Goal: Task Accomplishment & Management: Manage account settings

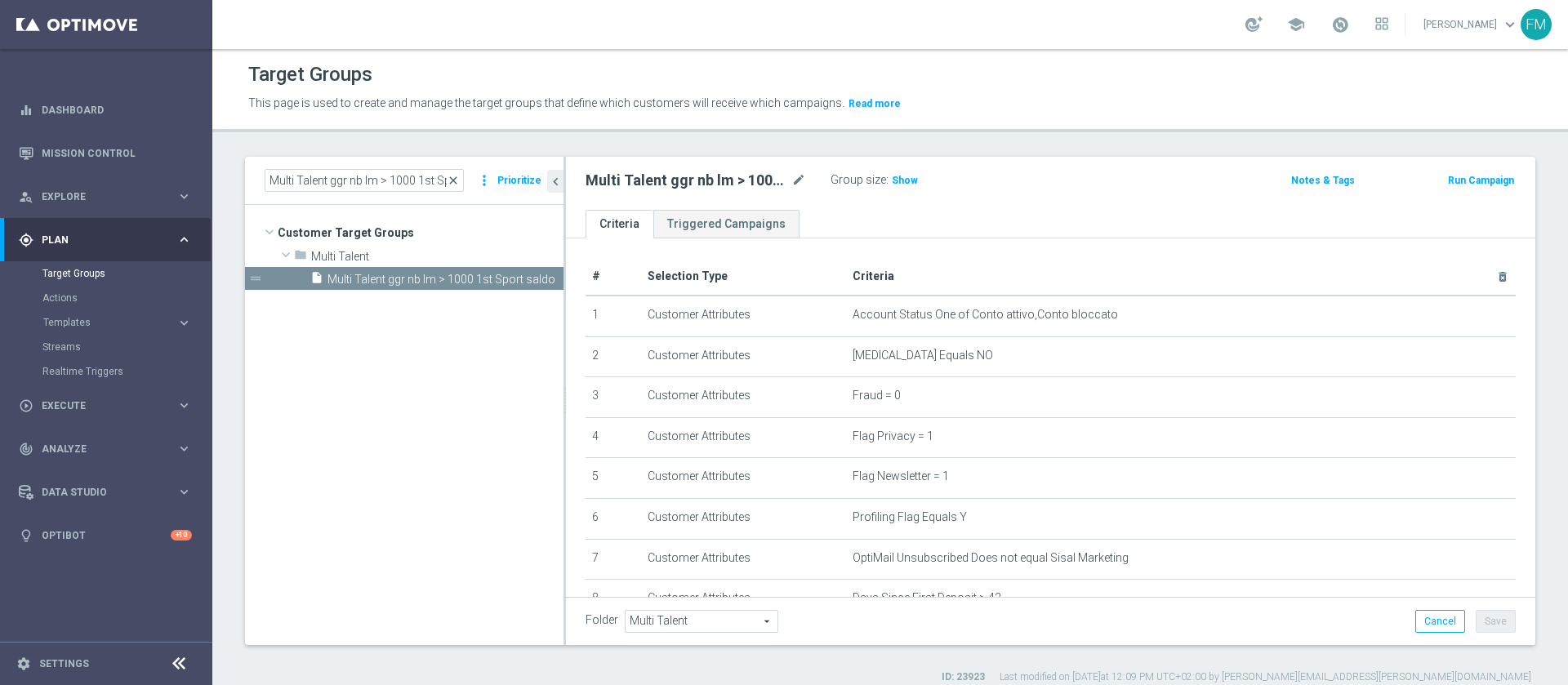
click at [454, 174] on span "close" at bounding box center [453, 180] width 13 height 13
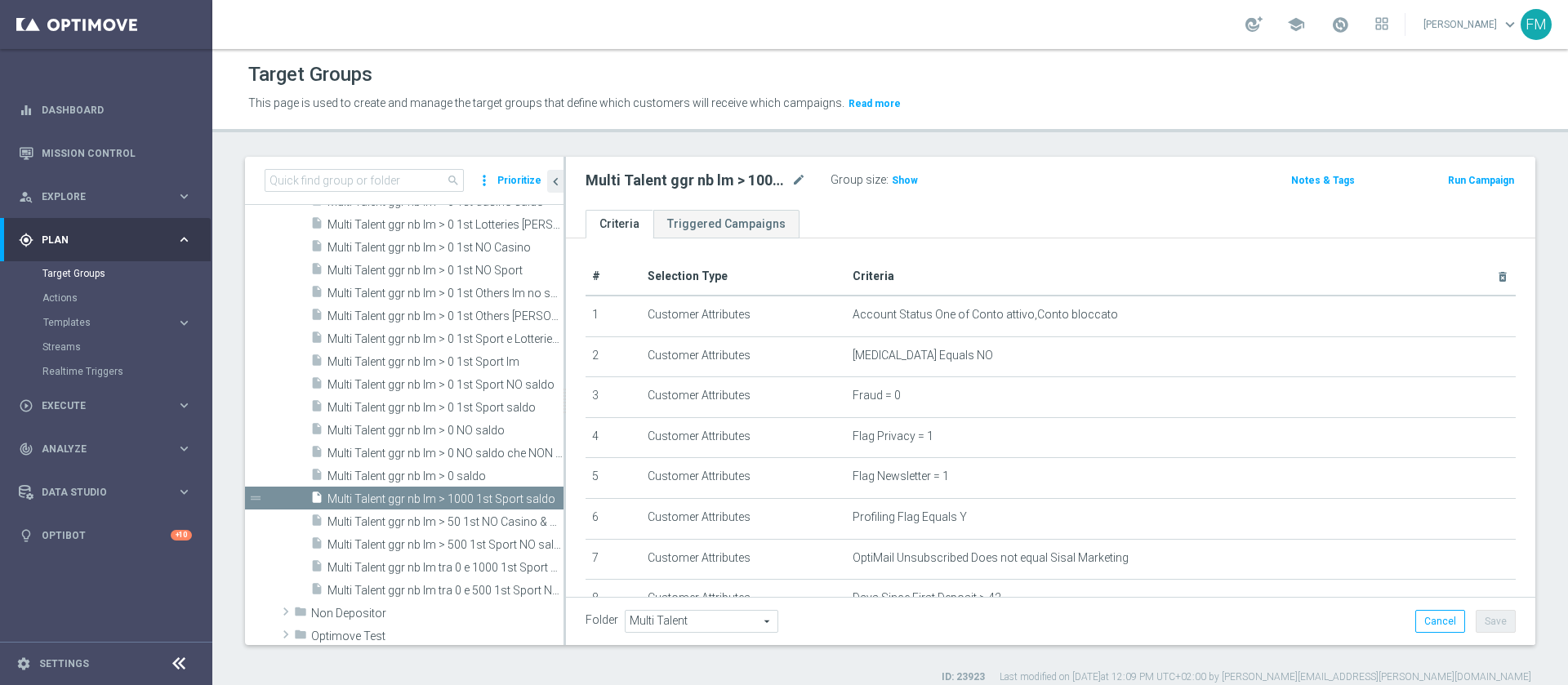
click at [459, 178] on span "search" at bounding box center [453, 180] width 13 height 13
click at [421, 171] on input at bounding box center [363, 180] width 200 height 23
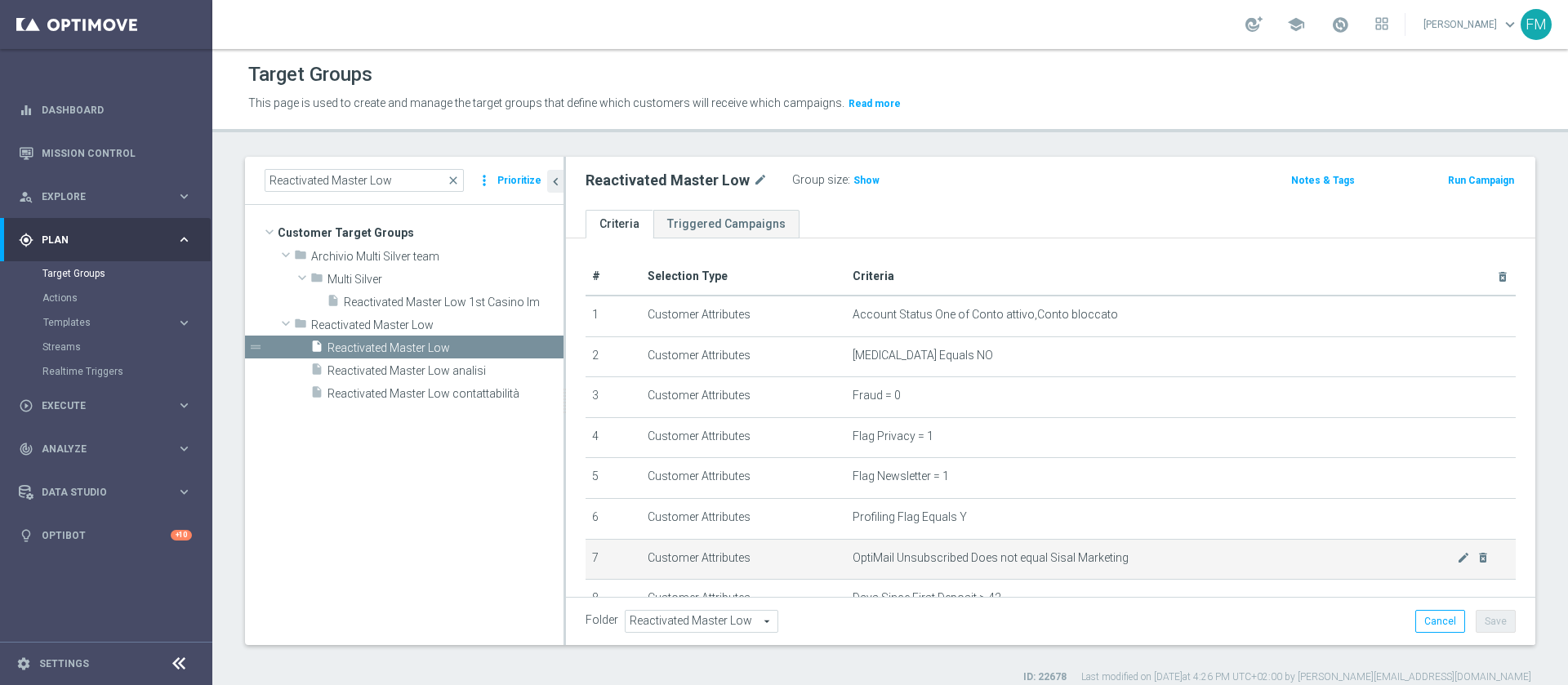
scroll to position [315, 0]
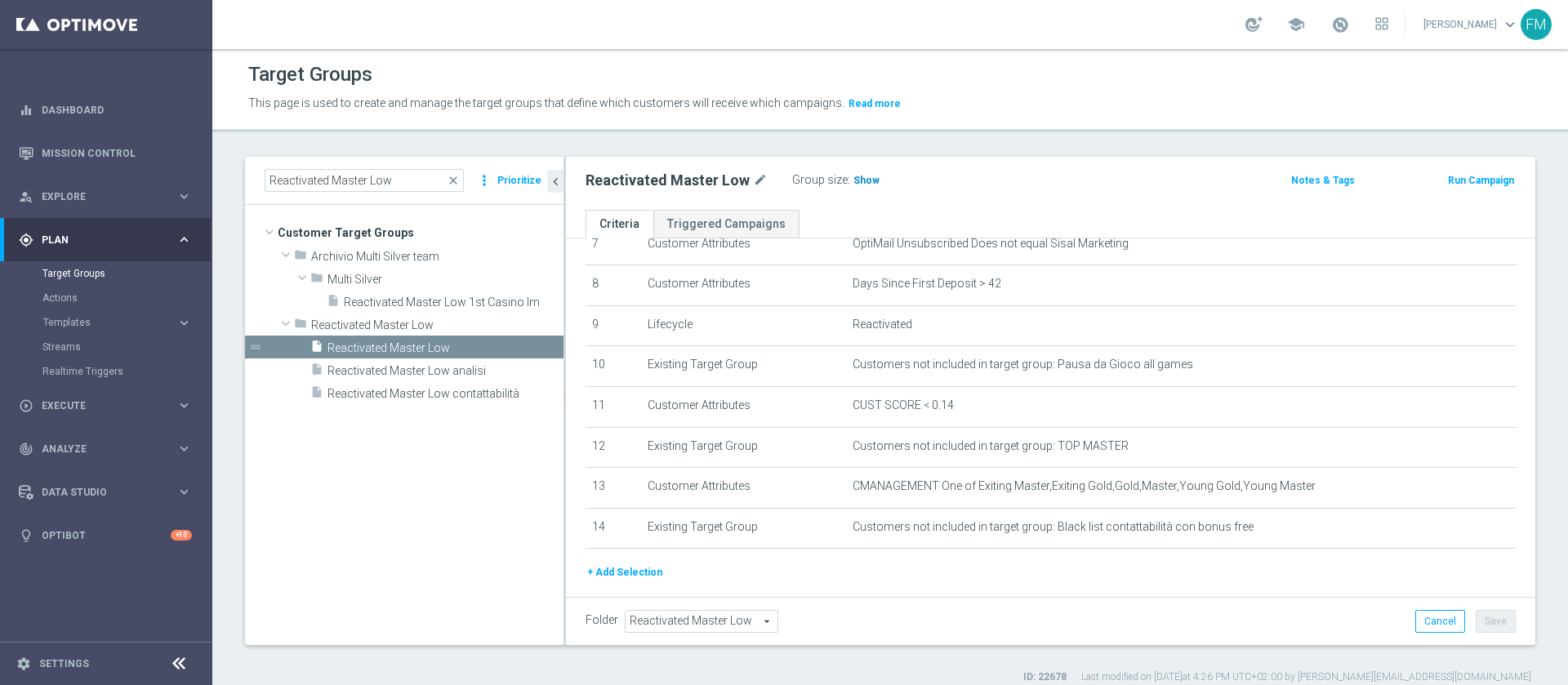
click at [868, 187] on h3 "Show" at bounding box center [867, 181] width 30 height 18
click at [531, 346] on icon "content_copy" at bounding box center [532, 347] width 13 height 13
click at [428, 337] on div "insert_drive_file Copy of Reactivated Master Low" at bounding box center [416, 346] width 214 height 23
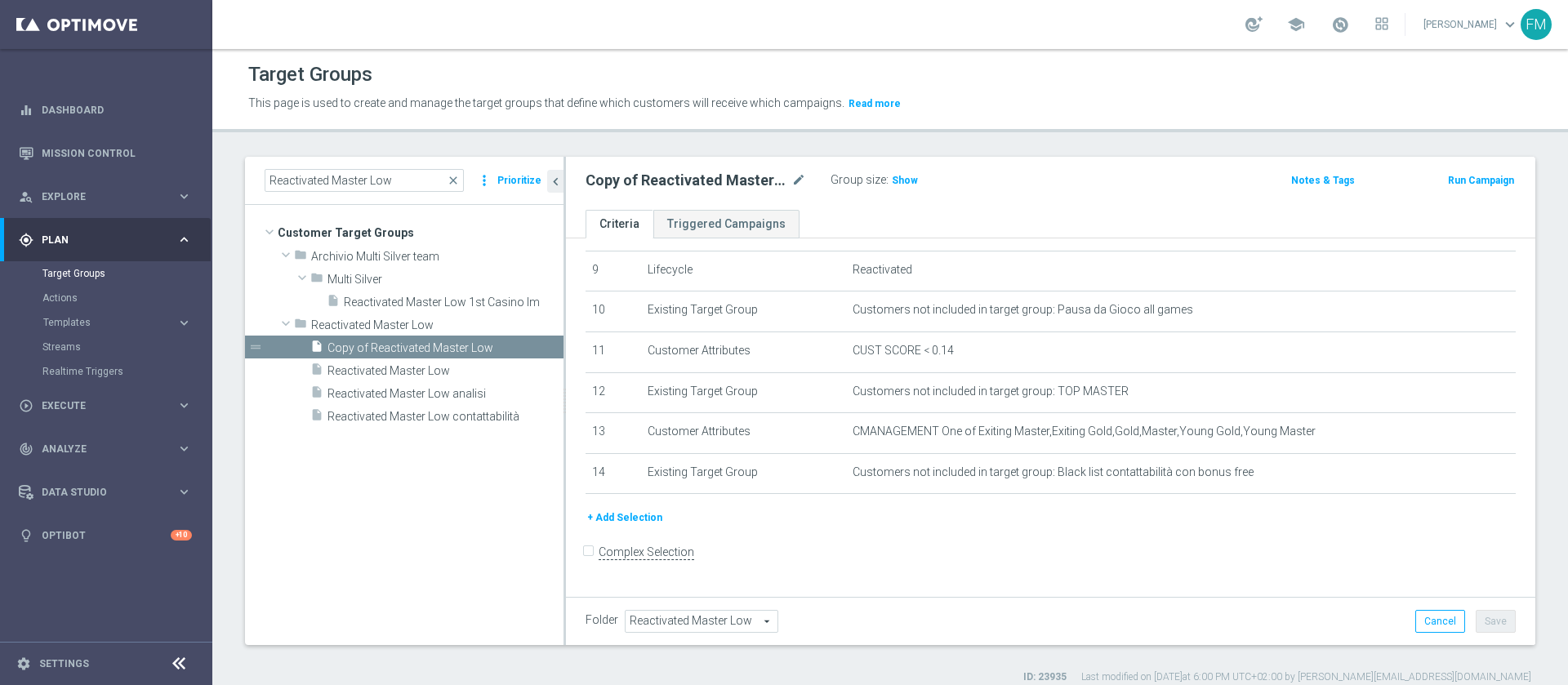
click at [613, 508] on div "# Selection Type Criteria delete_forever 1 Customer Attributes Account Status O…" at bounding box center [1050, 199] width 954 height 619
click at [615, 526] on button "+ Add Selection" at bounding box center [625, 517] width 78 height 18
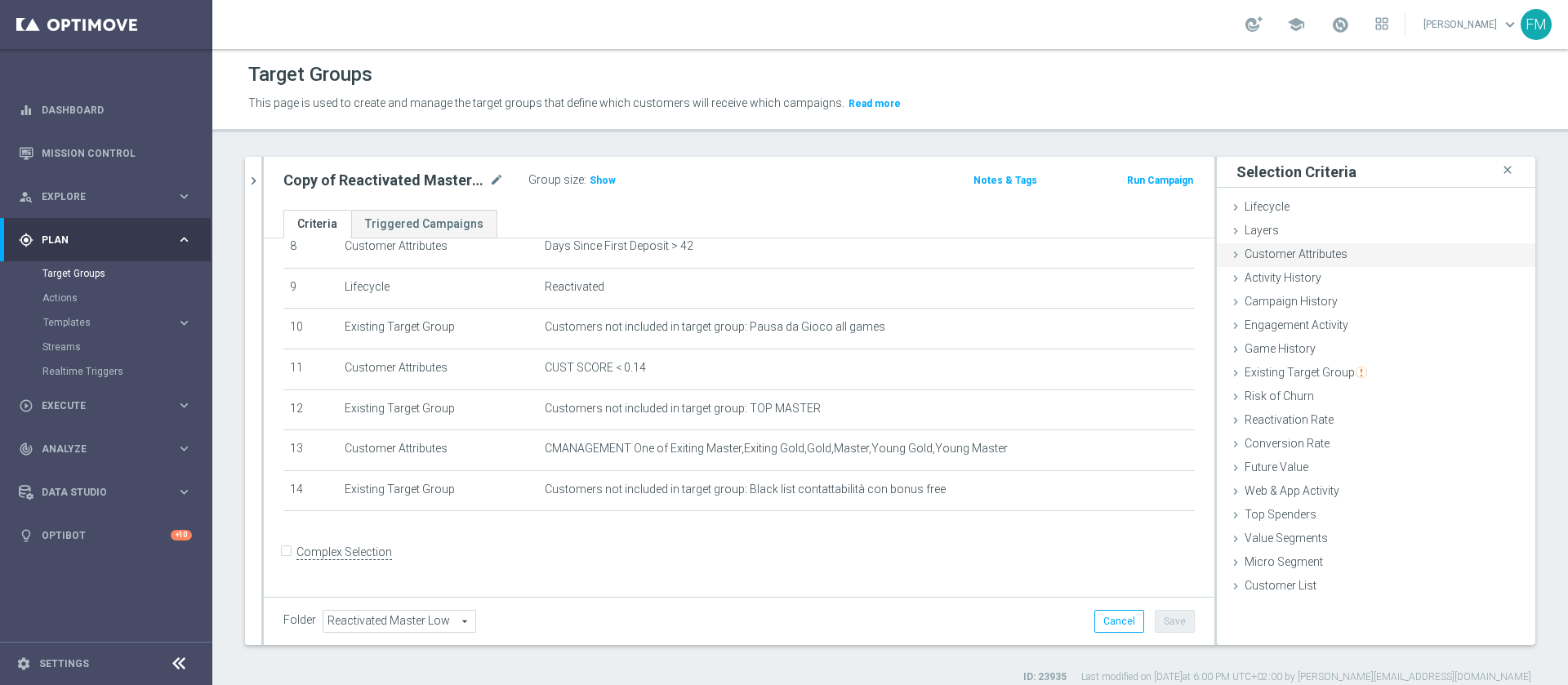
click at [1306, 247] on span "Customer Attributes" at bounding box center [1296, 253] width 103 height 13
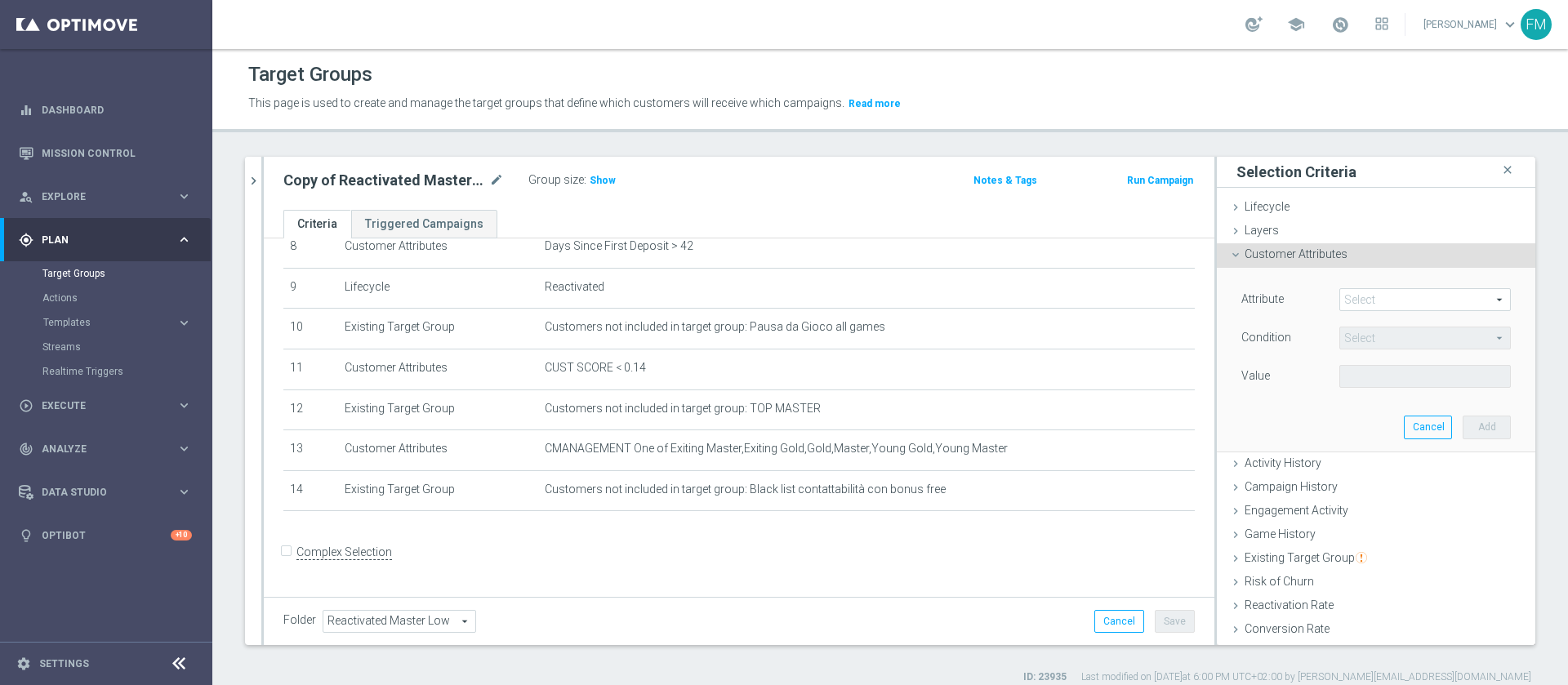
click at [1348, 301] on span at bounding box center [1424, 299] width 170 height 21
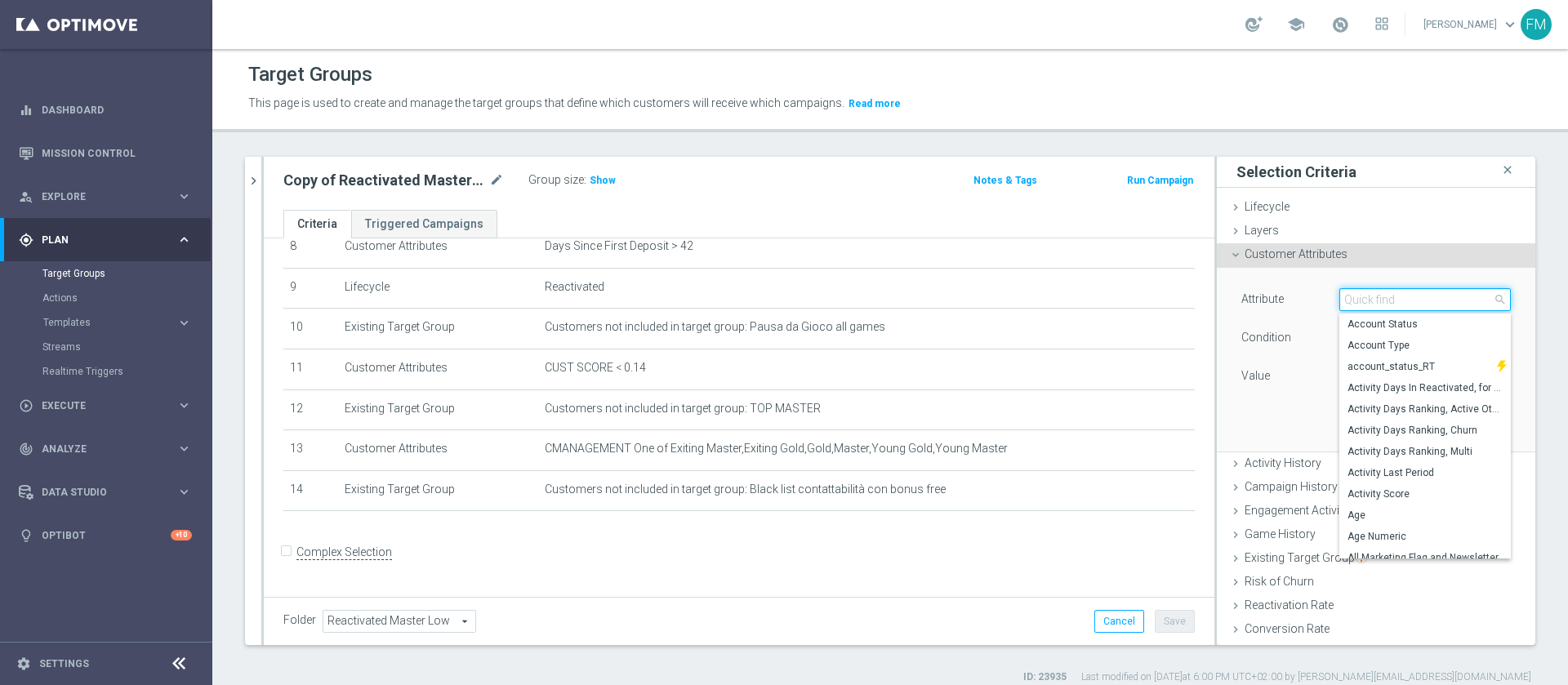
click at [1348, 301] on input "search" at bounding box center [1425, 299] width 172 height 23
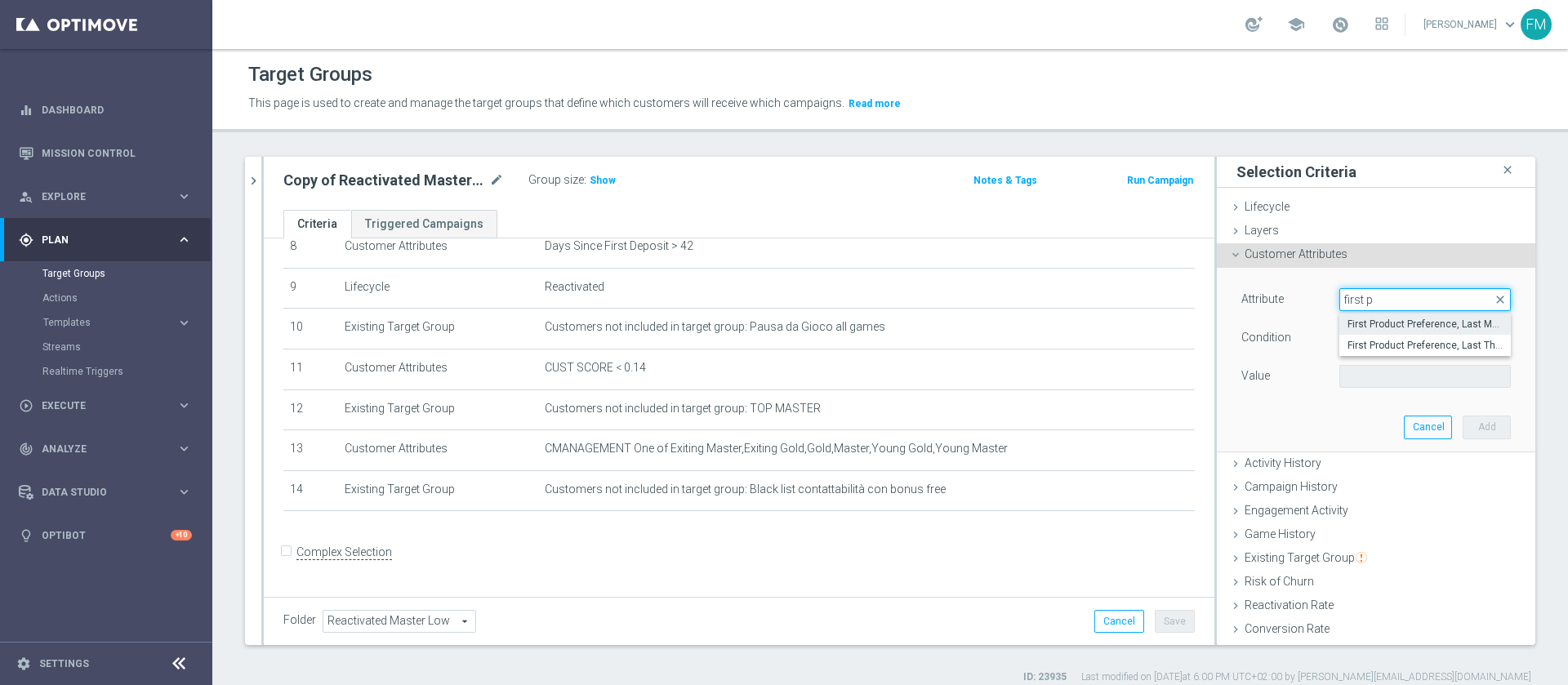
type input "first p"
click at [1366, 330] on span "First Product Preference, Last Month" at bounding box center [1425, 324] width 155 height 13
type input "First Product Preference, Last Month"
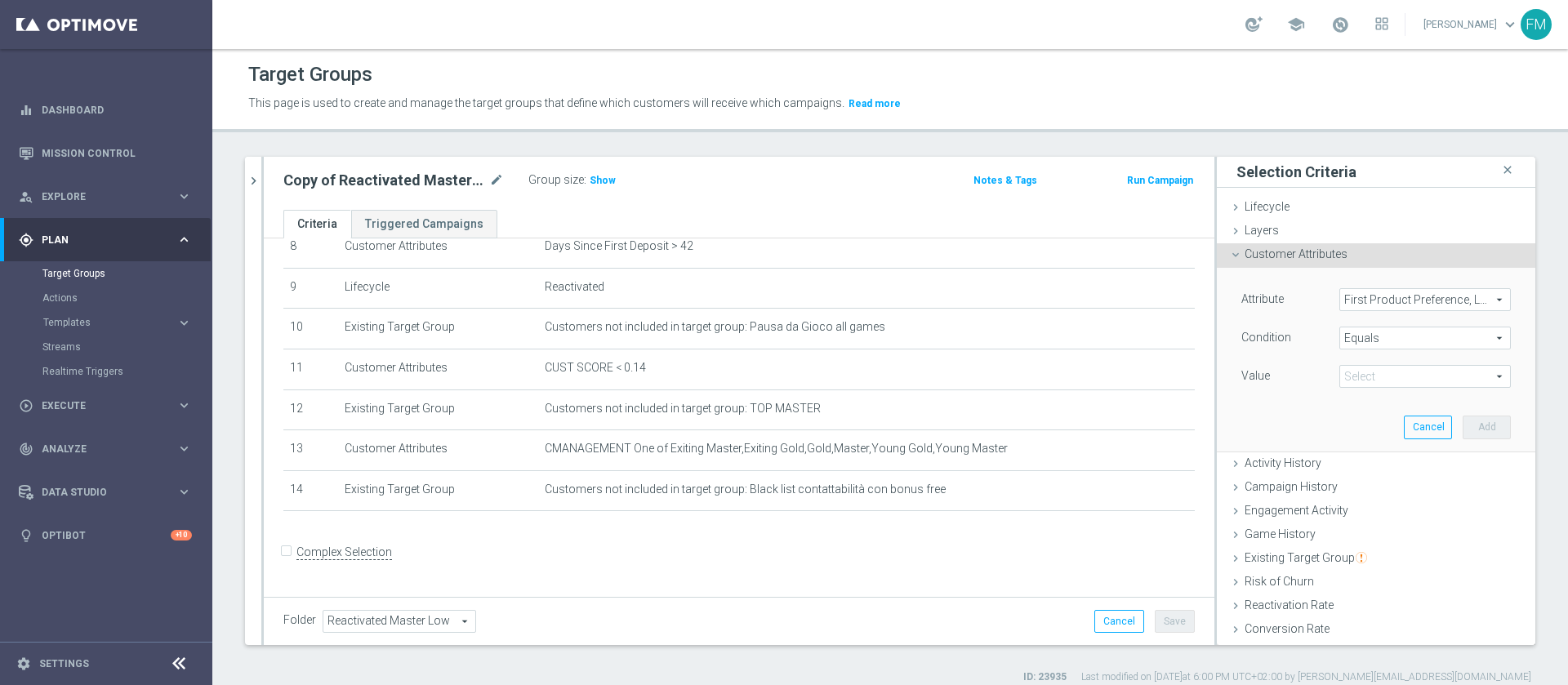
click at [1358, 333] on span "Equals" at bounding box center [1424, 338] width 170 height 21
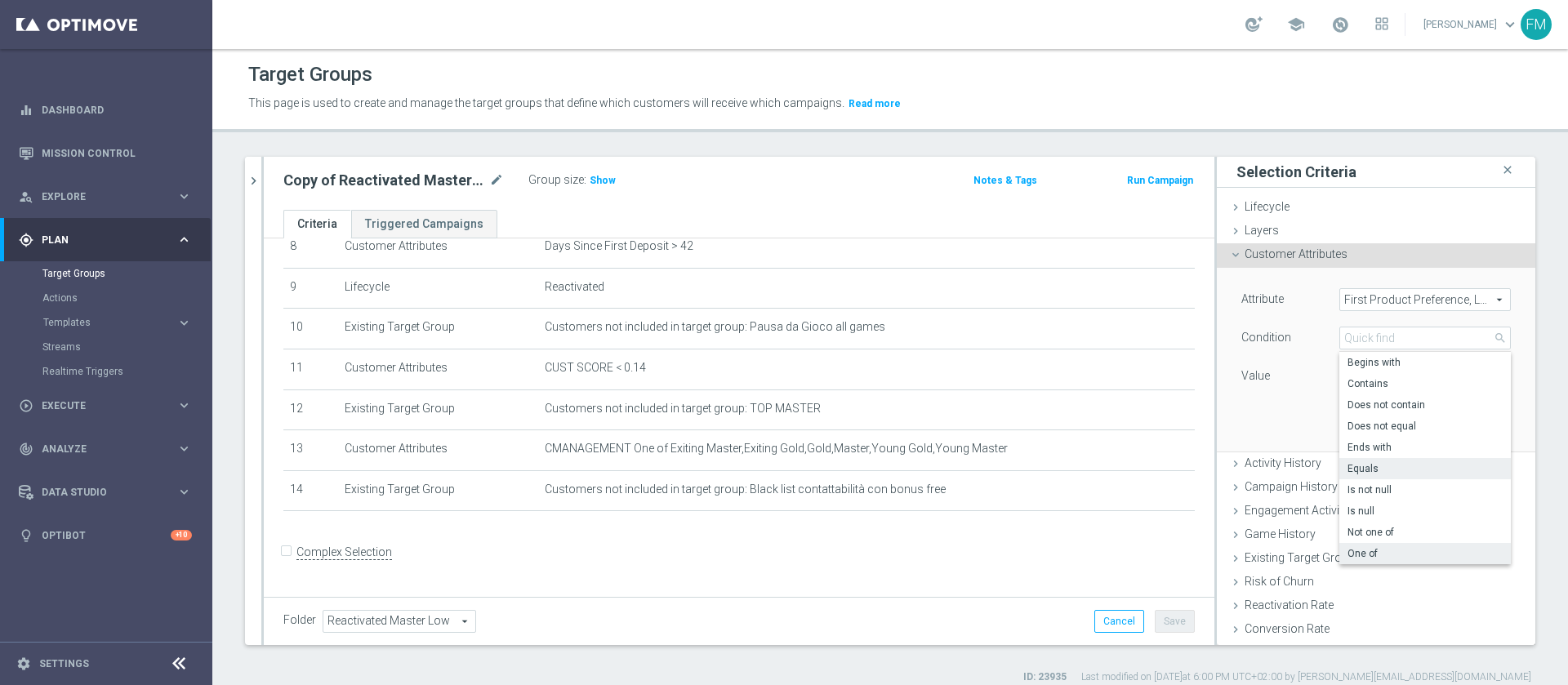
click at [1353, 558] on span "One of" at bounding box center [1425, 553] width 155 height 13
type input "One of"
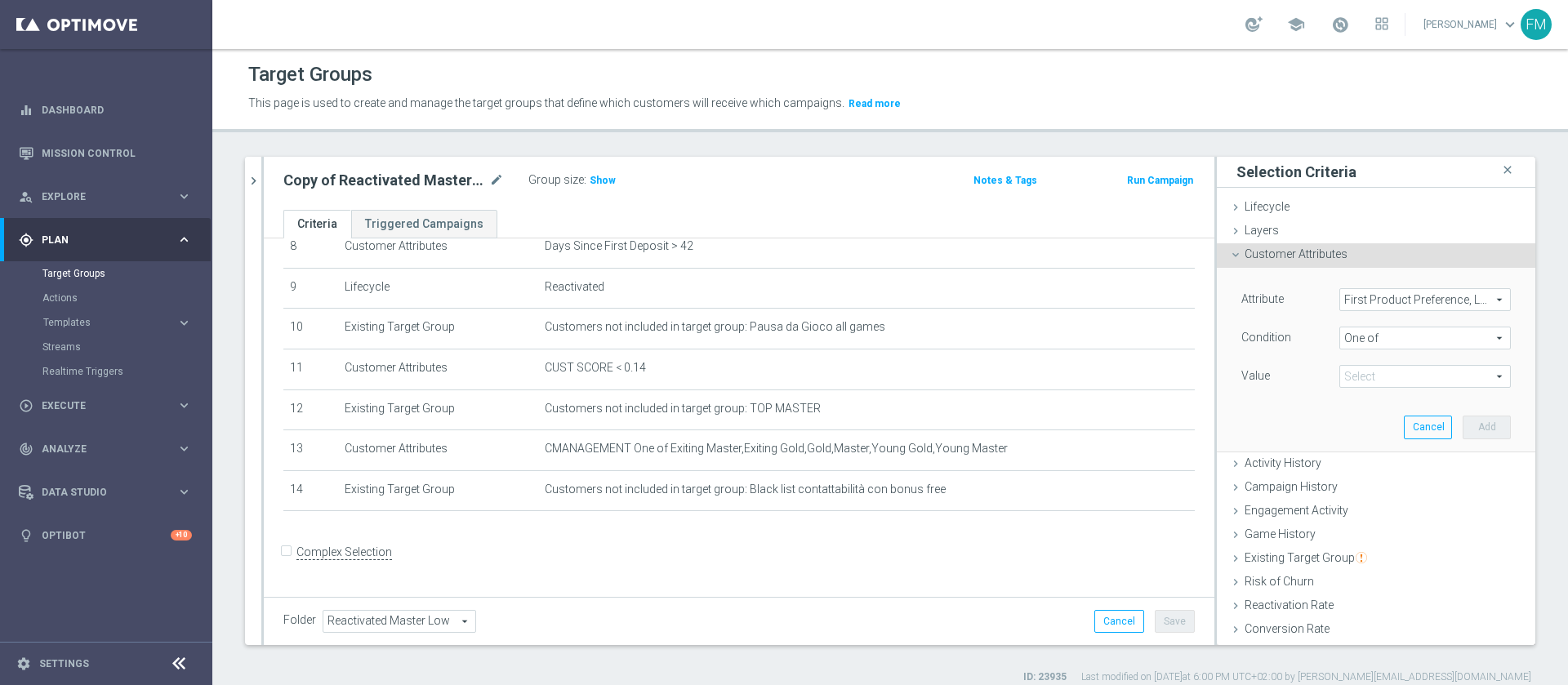
click at [1405, 372] on span at bounding box center [1424, 375] width 170 height 21
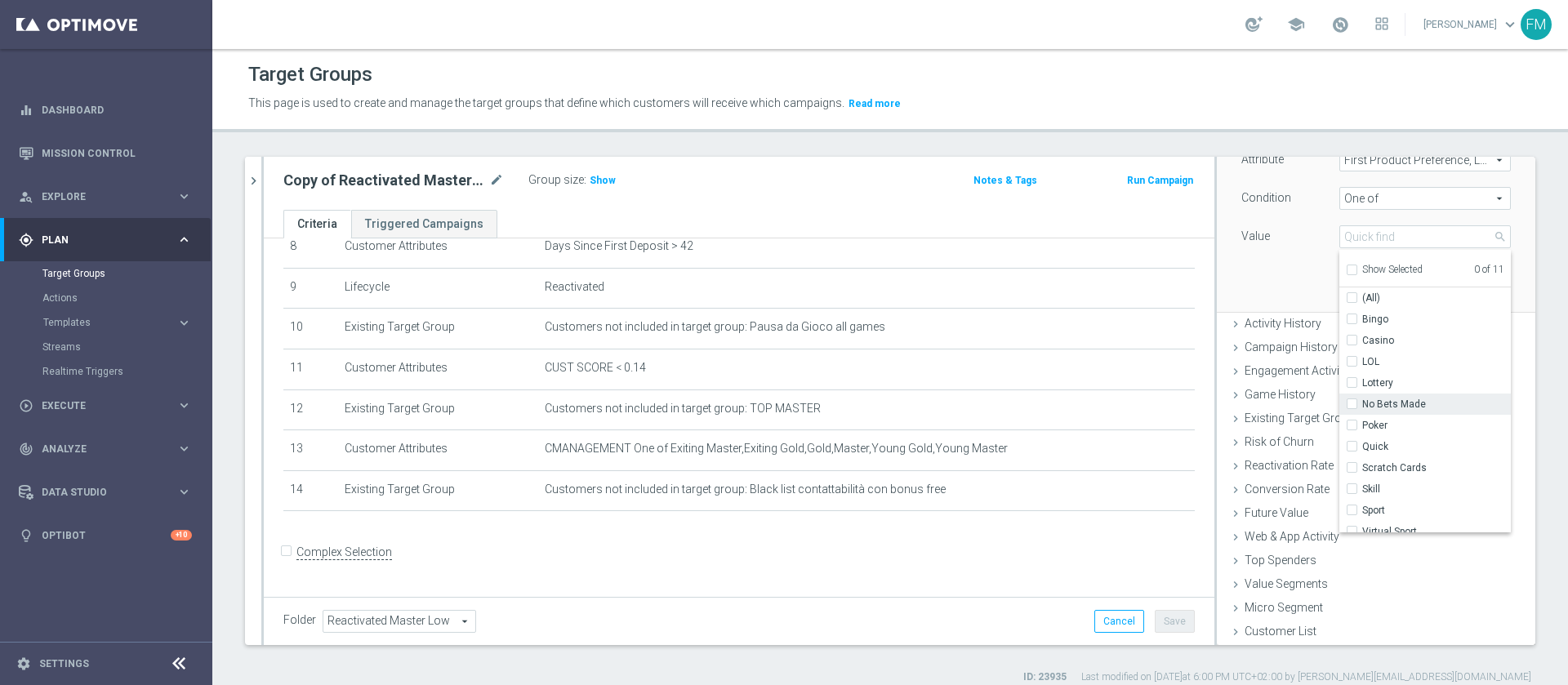
click at [1352, 405] on input "No Bets Made" at bounding box center [1356, 404] width 11 height 11
checkbox input "true"
type input "No Bets Made"
click at [1362, 512] on label "Sport" at bounding box center [1437, 509] width 149 height 21
click at [1352, 512] on input "Sport" at bounding box center [1356, 510] width 11 height 11
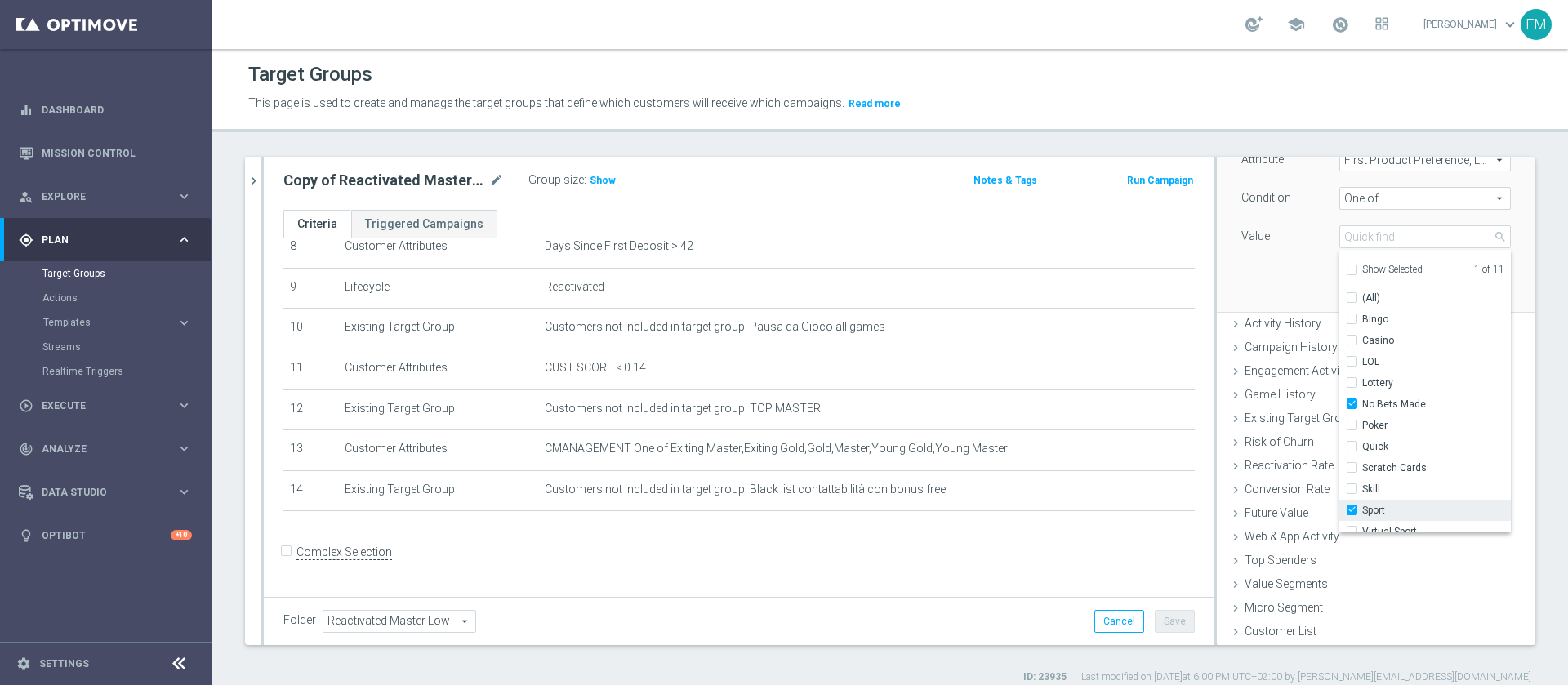
checkbox input "true"
type input "Selected 2 of 11"
click at [1362, 521] on label "Virtual Sport" at bounding box center [1437, 521] width 149 height 21
click at [1352, 521] on input "Virtual Sport" at bounding box center [1356, 521] width 11 height 11
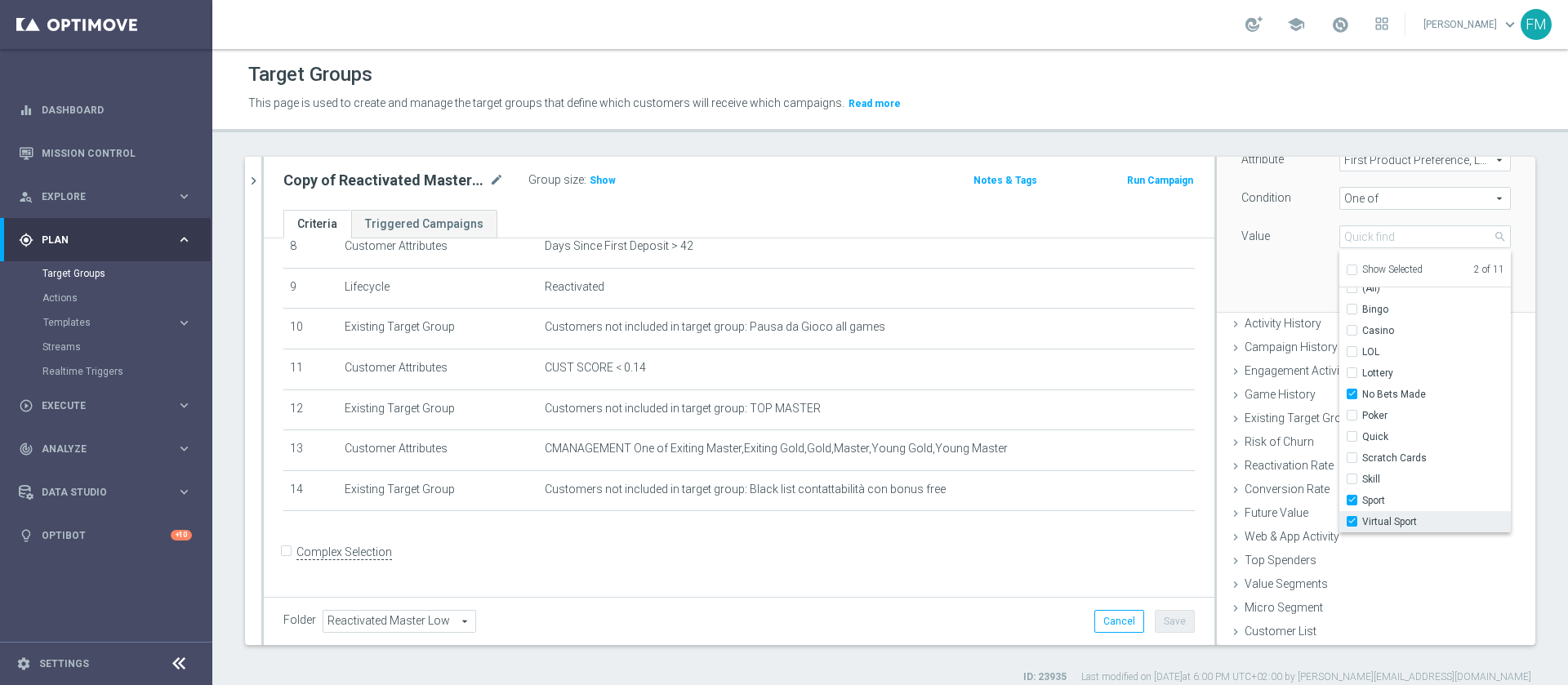
checkbox input "true"
type input "Selected 3 of 11"
click at [1229, 272] on div "Attribute First Product Preference, Last Month First Product Preference, Last M…" at bounding box center [1376, 219] width 294 height 183
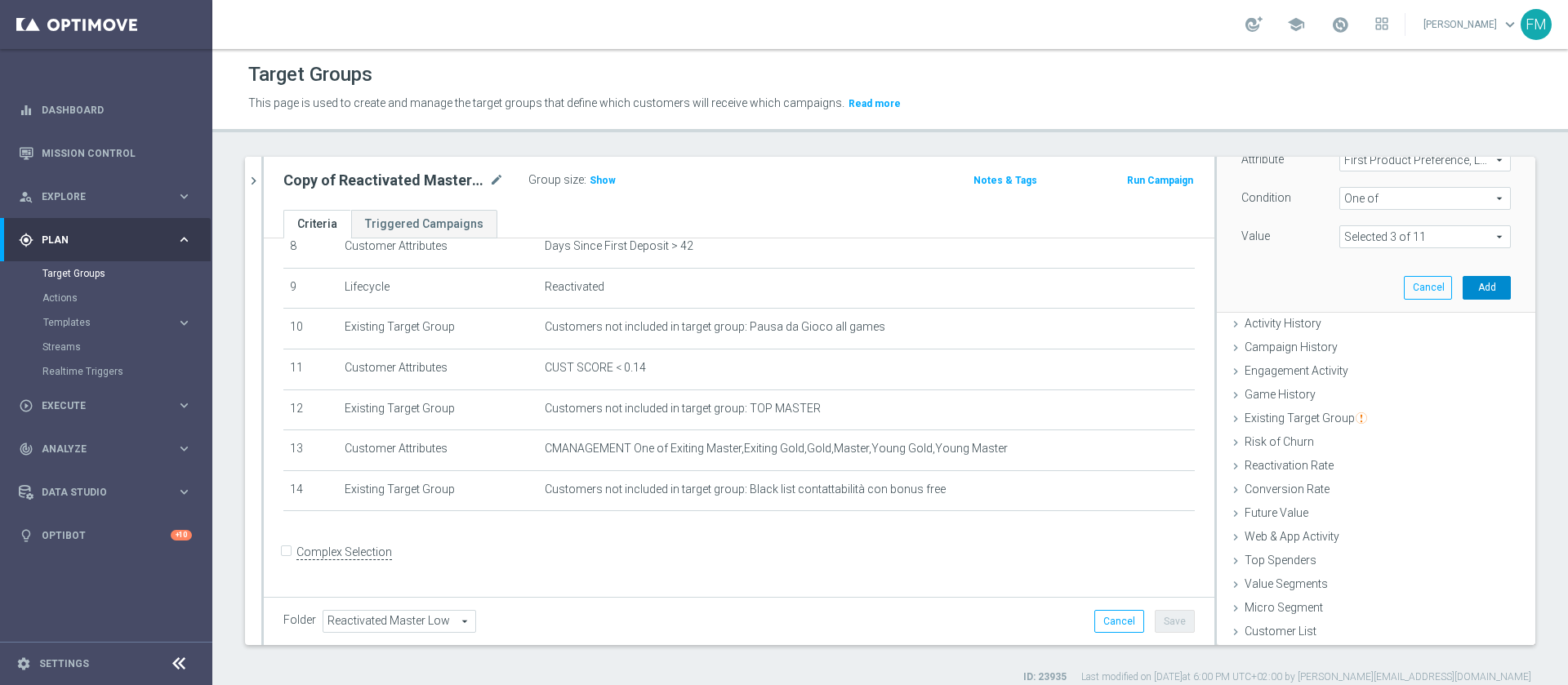
click at [1463, 292] on button "Add" at bounding box center [1487, 287] width 49 height 23
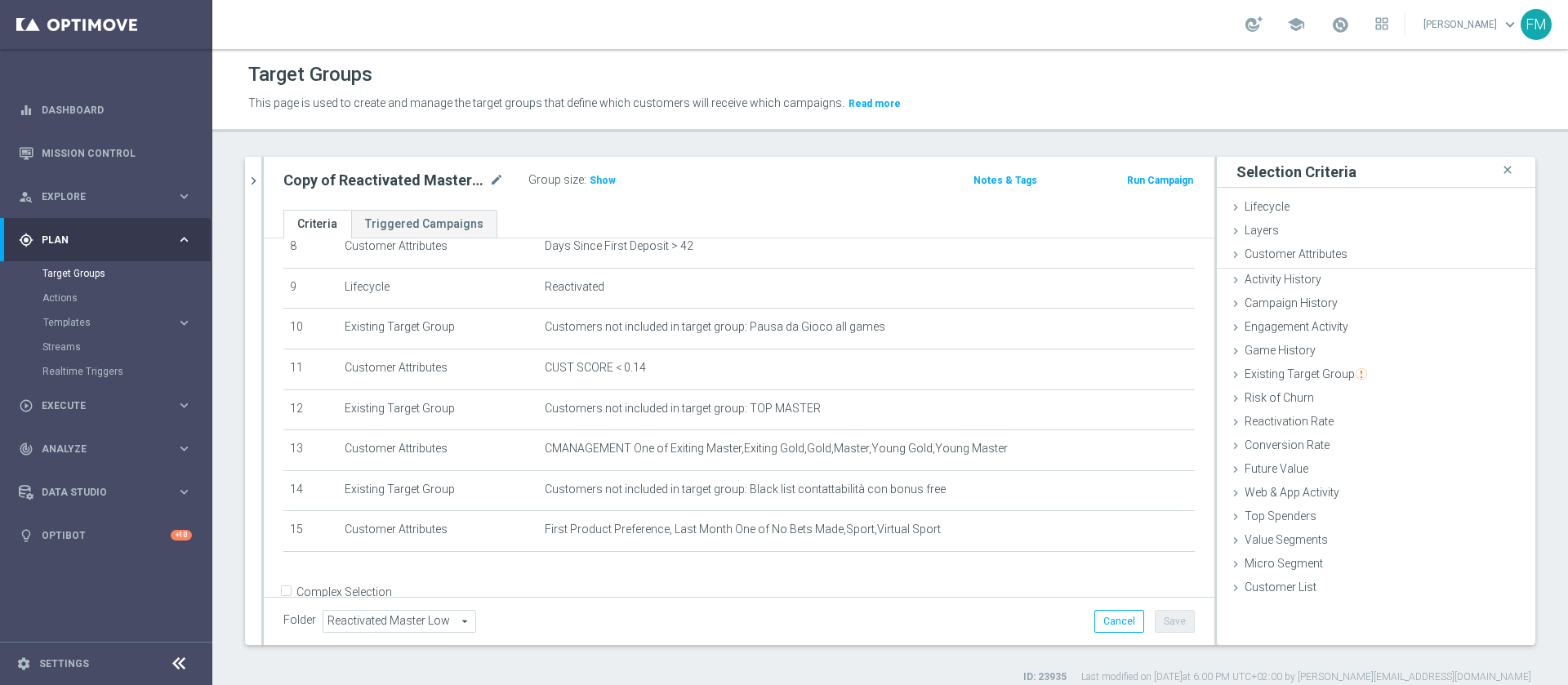
scroll to position [0, 0]
click at [608, 182] on span "Show" at bounding box center [603, 181] width 26 height 12
click at [503, 178] on icon "mode_edit" at bounding box center [497, 181] width 15 height 20
click at [345, 179] on input "Copy of Reactivated Master Low" at bounding box center [393, 182] width 220 height 23
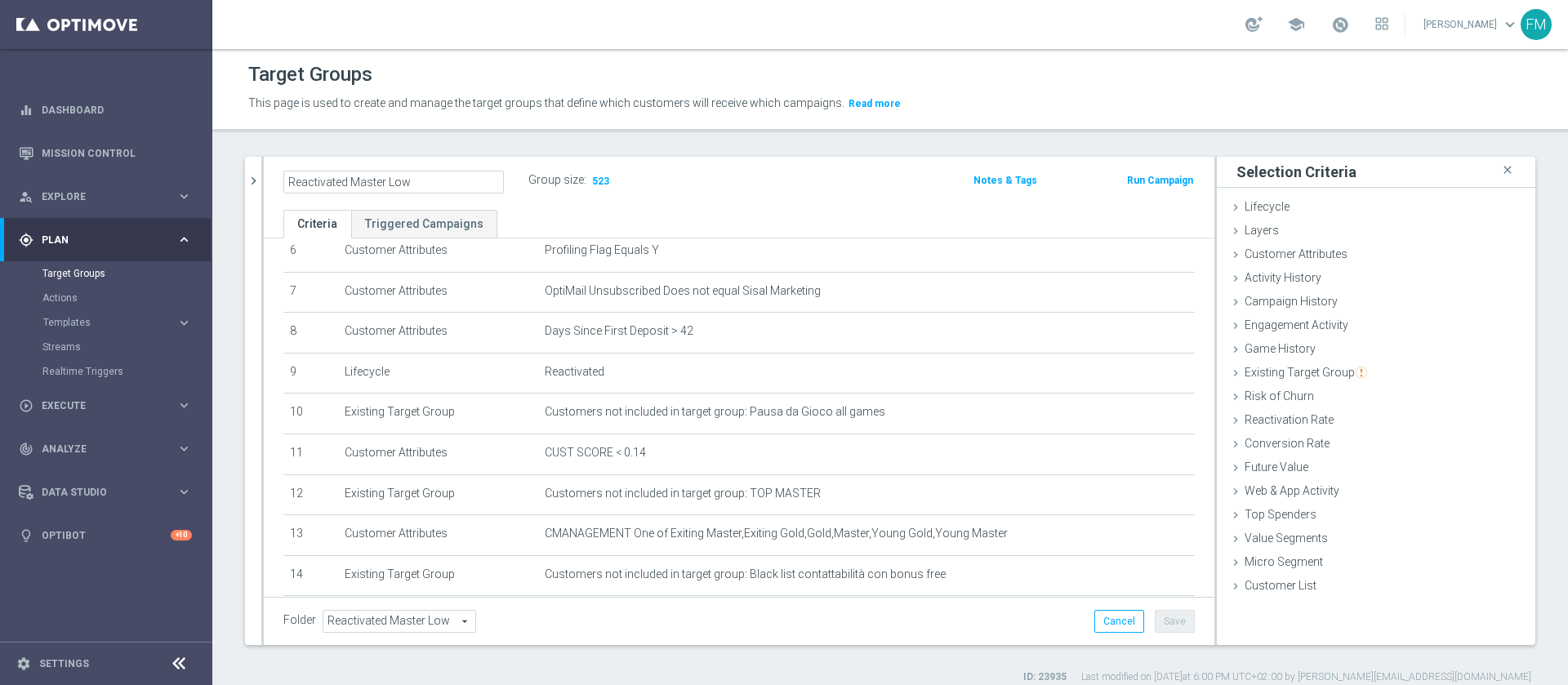
scroll to position [348, 0]
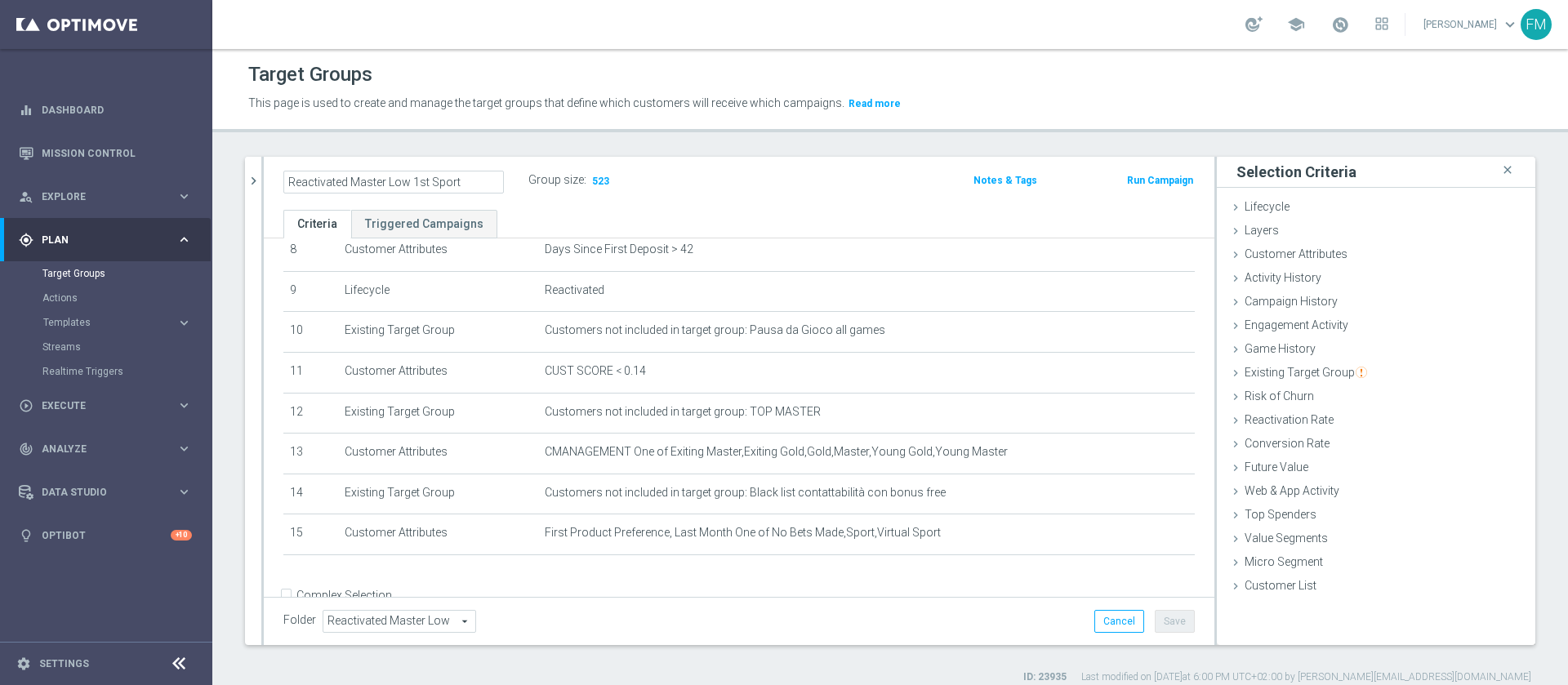
type input "Reactivated Master Low 1st Sport"
click at [818, 206] on div "Reactivated Master Low 1st Sport Group size : 523 Notes & Tags Run Campaign" at bounding box center [739, 183] width 950 height 53
click at [495, 175] on icon "mode_edit" at bounding box center [497, 181] width 15 height 20
click at [1158, 628] on button "Save" at bounding box center [1175, 620] width 40 height 23
click at [259, 177] on icon "chevron_right" at bounding box center [254, 181] width 16 height 16
